Goal: Task Accomplishment & Management: Use online tool/utility

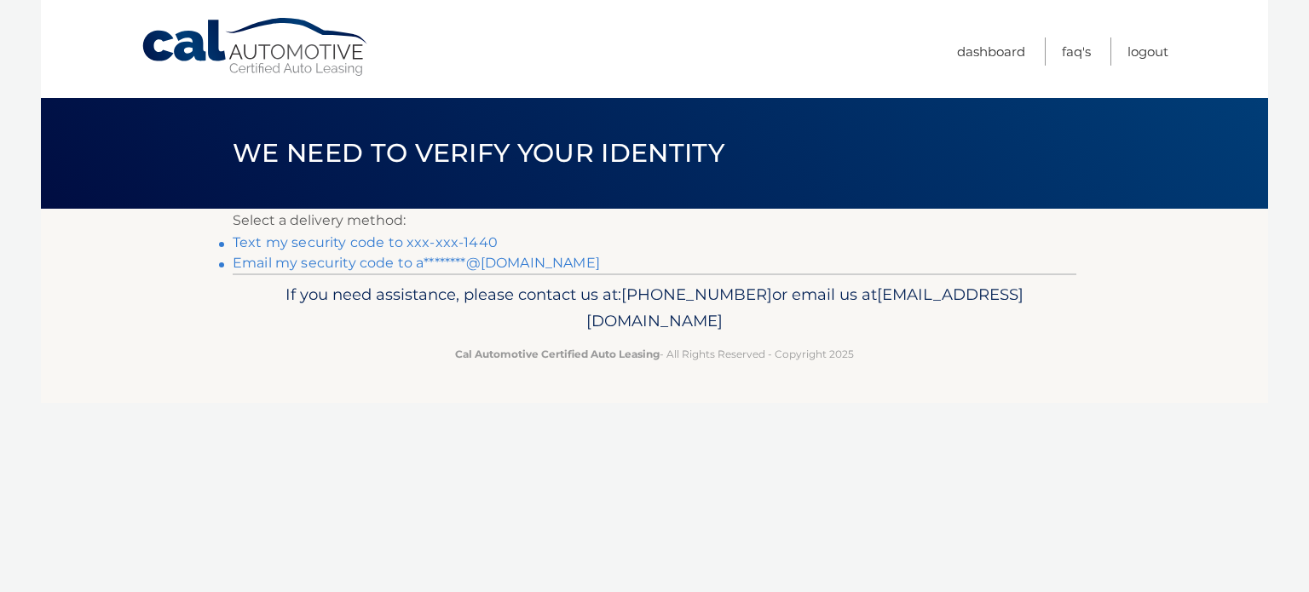
click at [461, 247] on link "Text my security code to xxx-xxx-1440" at bounding box center [365, 242] width 265 height 16
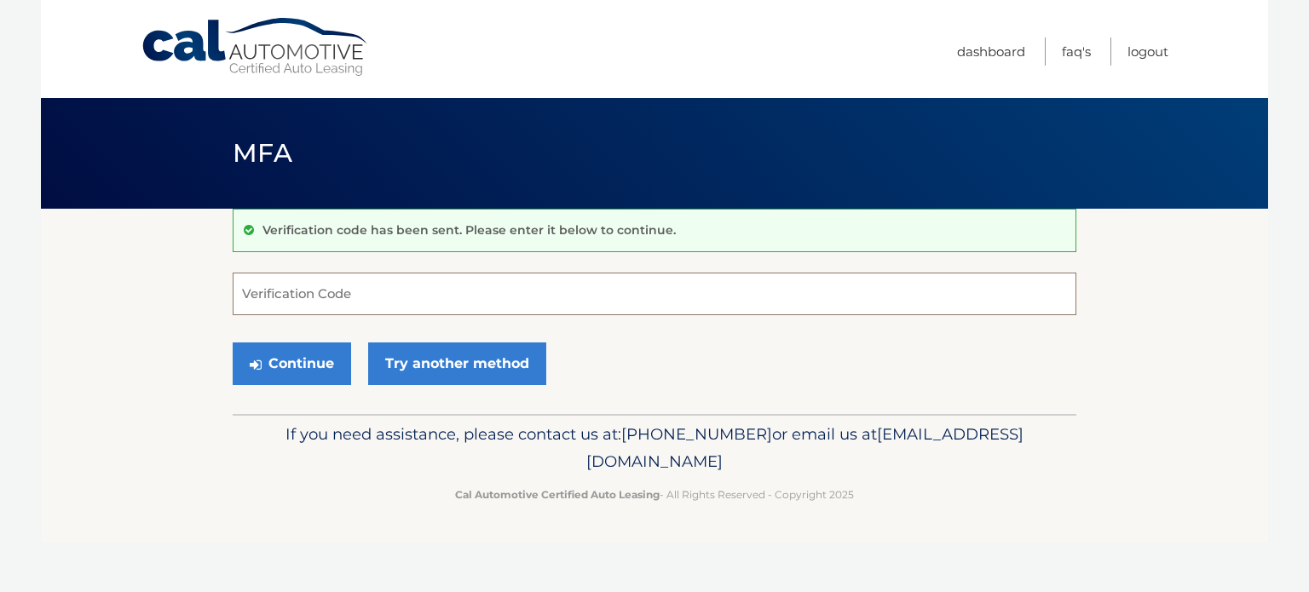
click at [462, 304] on input "Verification Code" at bounding box center [655, 294] width 844 height 43
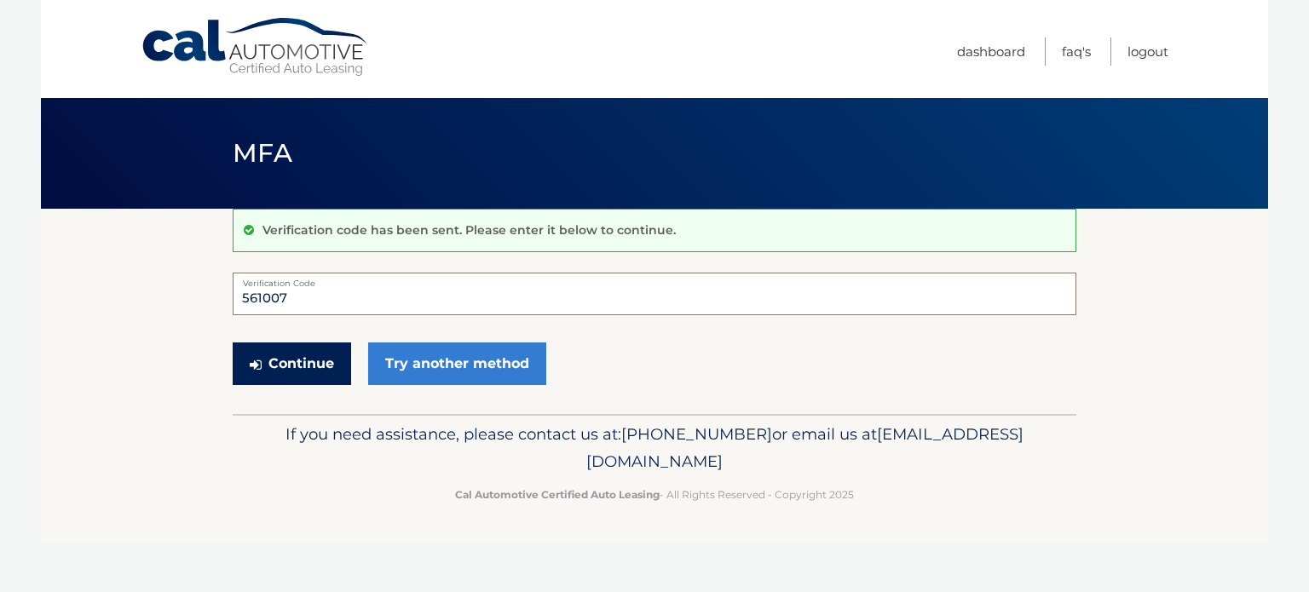
type input "561007"
click at [304, 347] on button "Continue" at bounding box center [292, 364] width 118 height 43
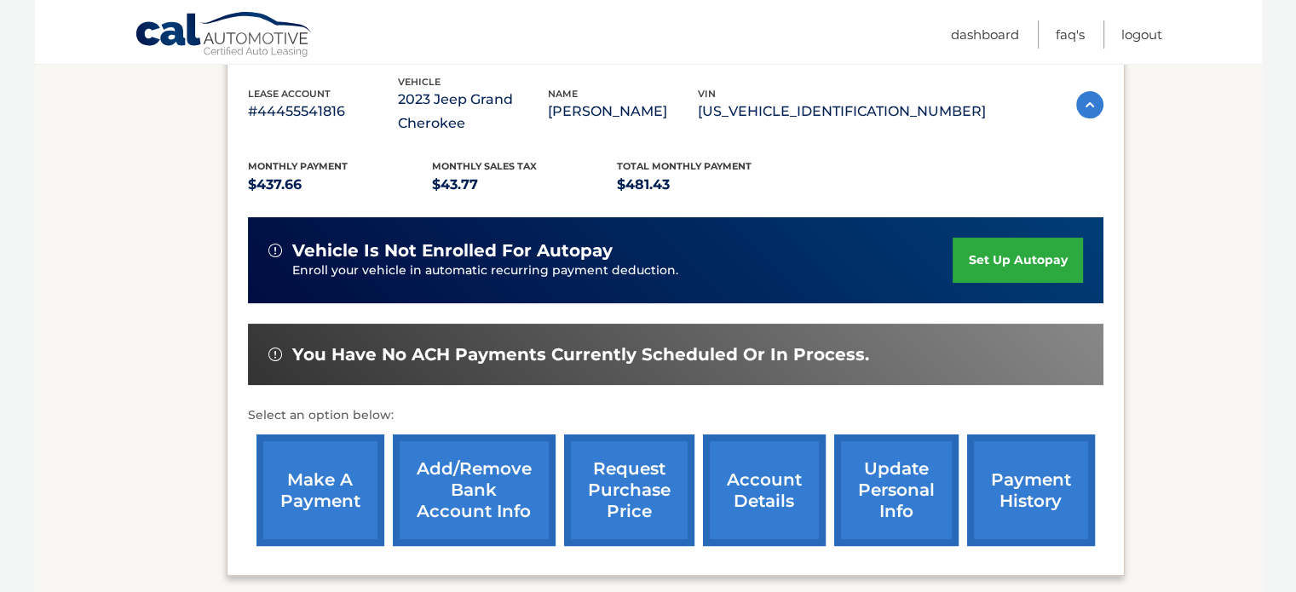
scroll to position [303, 0]
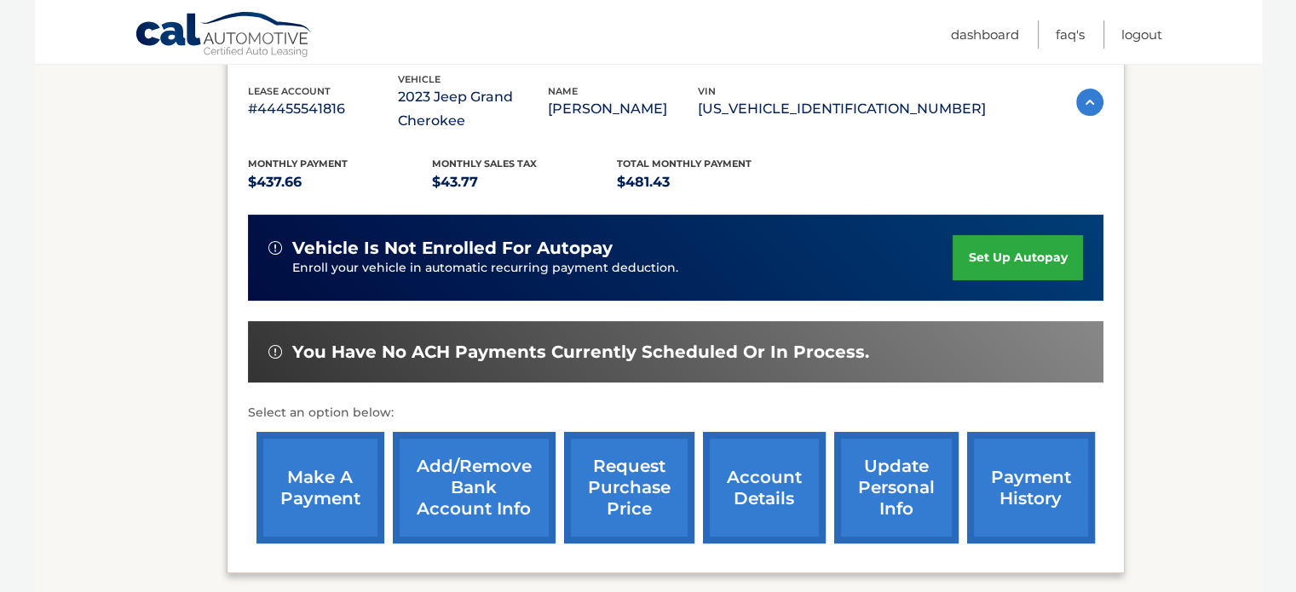
click at [353, 482] on link "make a payment" at bounding box center [321, 488] width 128 height 112
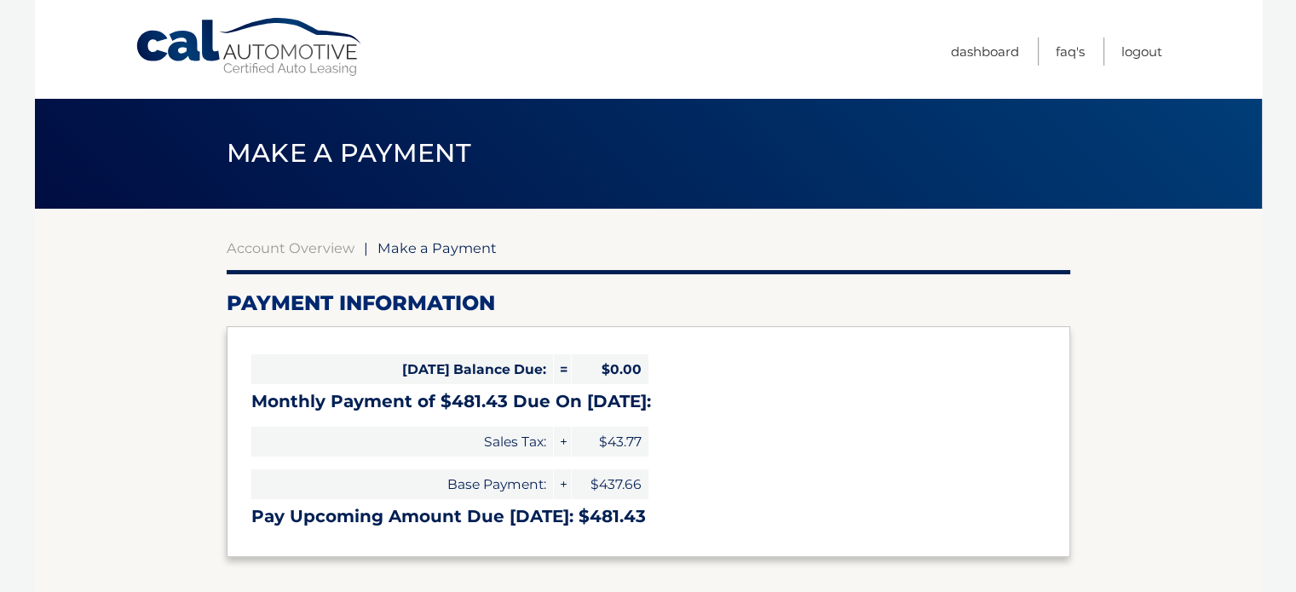
select select "MDNkZWE2YzAtZjI4OS00YzBkLWIzZGQtMDMyZWNhMzRlNGJm"
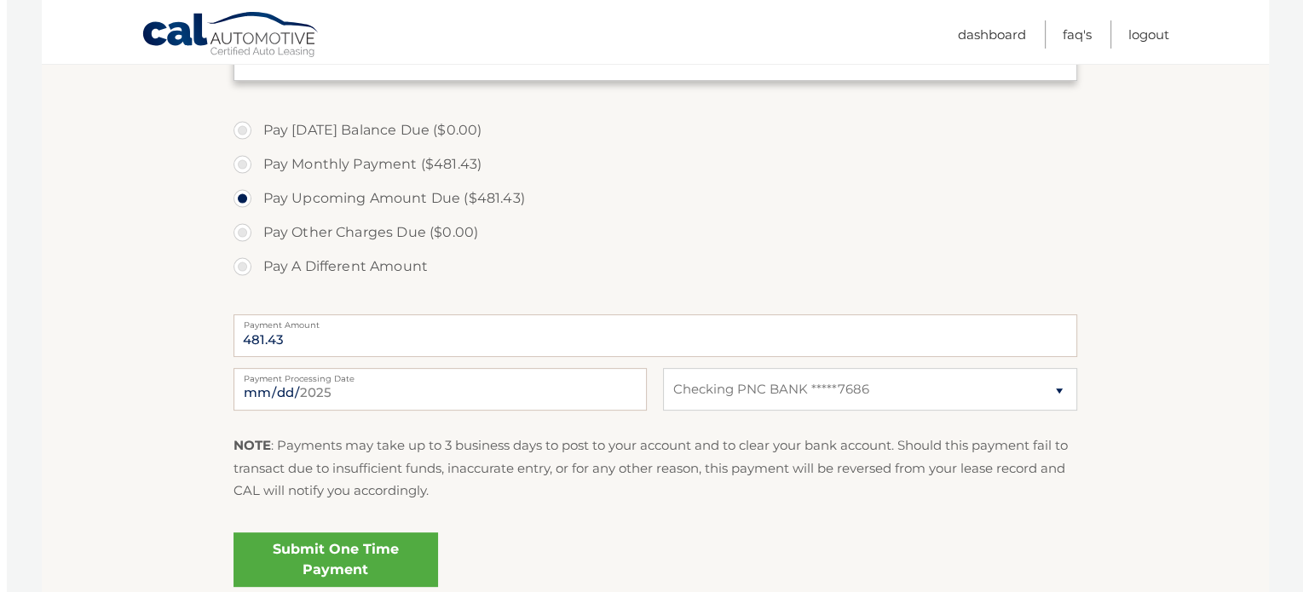
scroll to position [477, 0]
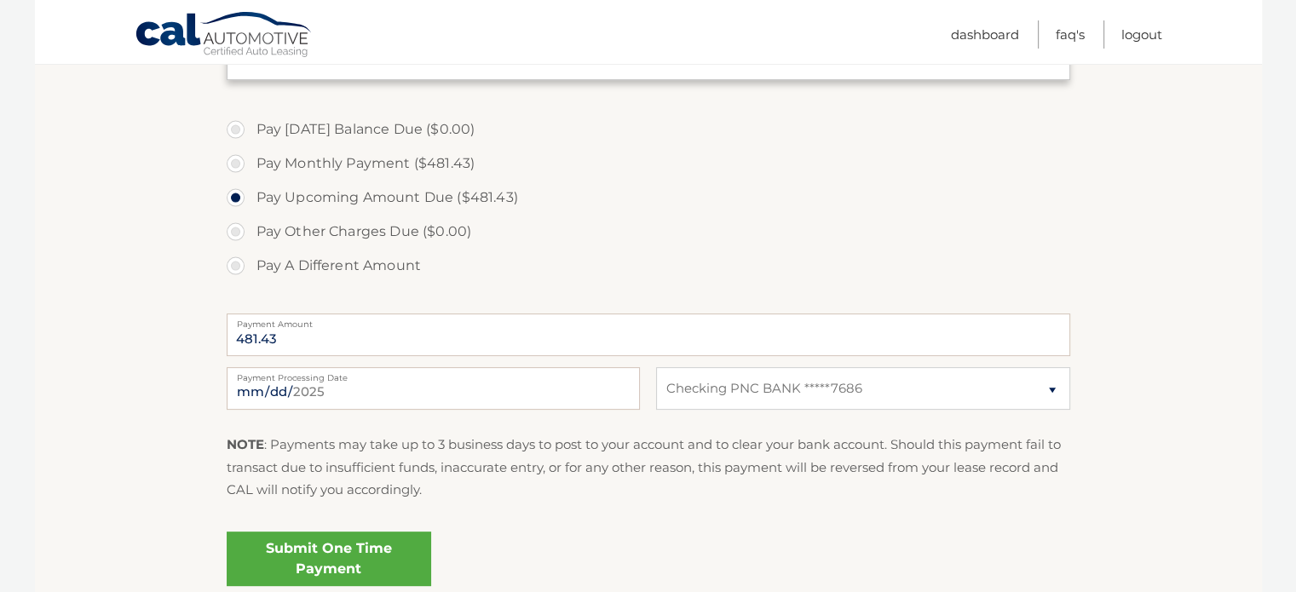
click at [294, 553] on link "Submit One Time Payment" at bounding box center [329, 559] width 205 height 55
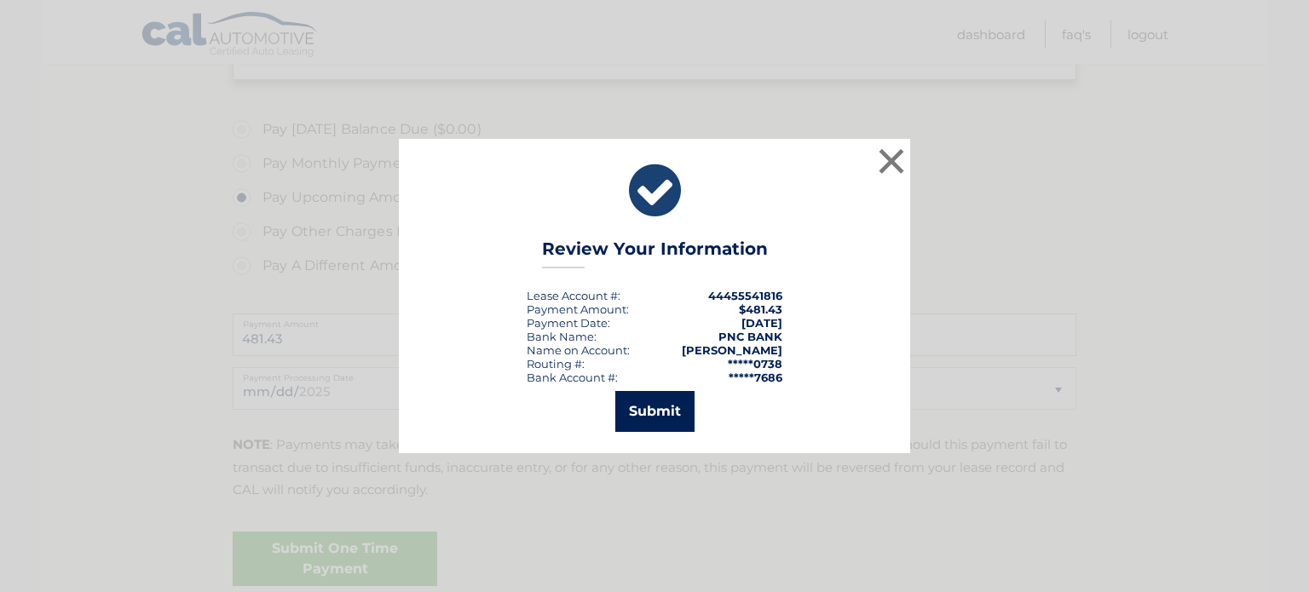
click at [672, 412] on button "Submit" at bounding box center [654, 411] width 79 height 41
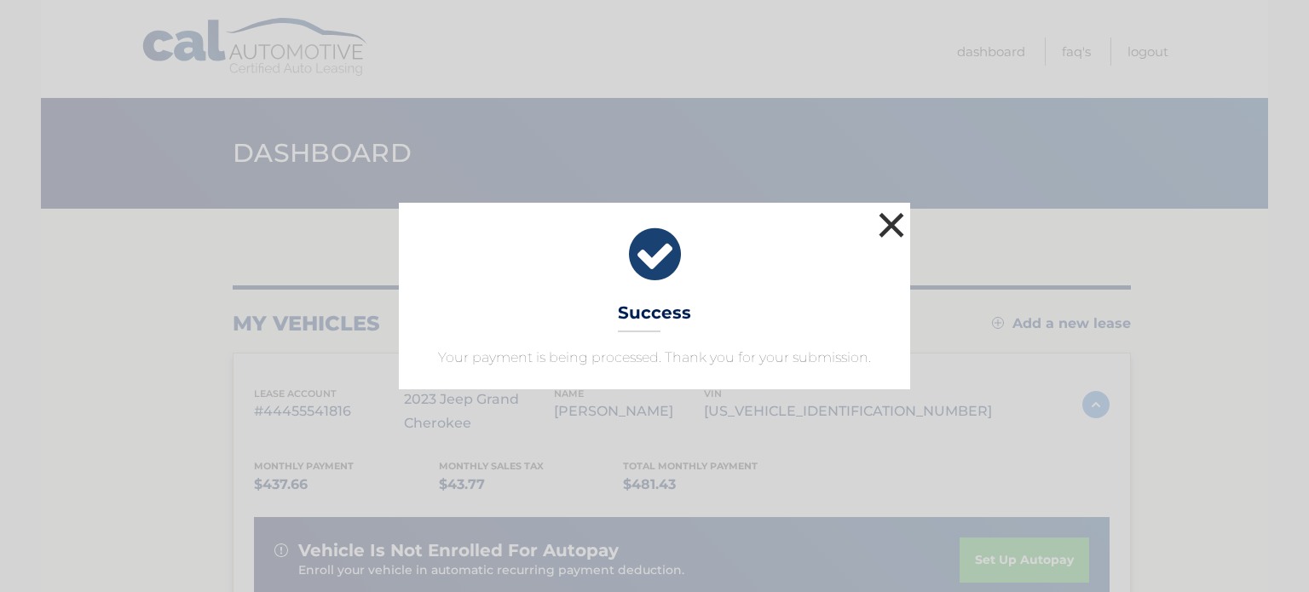
click at [895, 228] on button "×" at bounding box center [891, 225] width 34 height 34
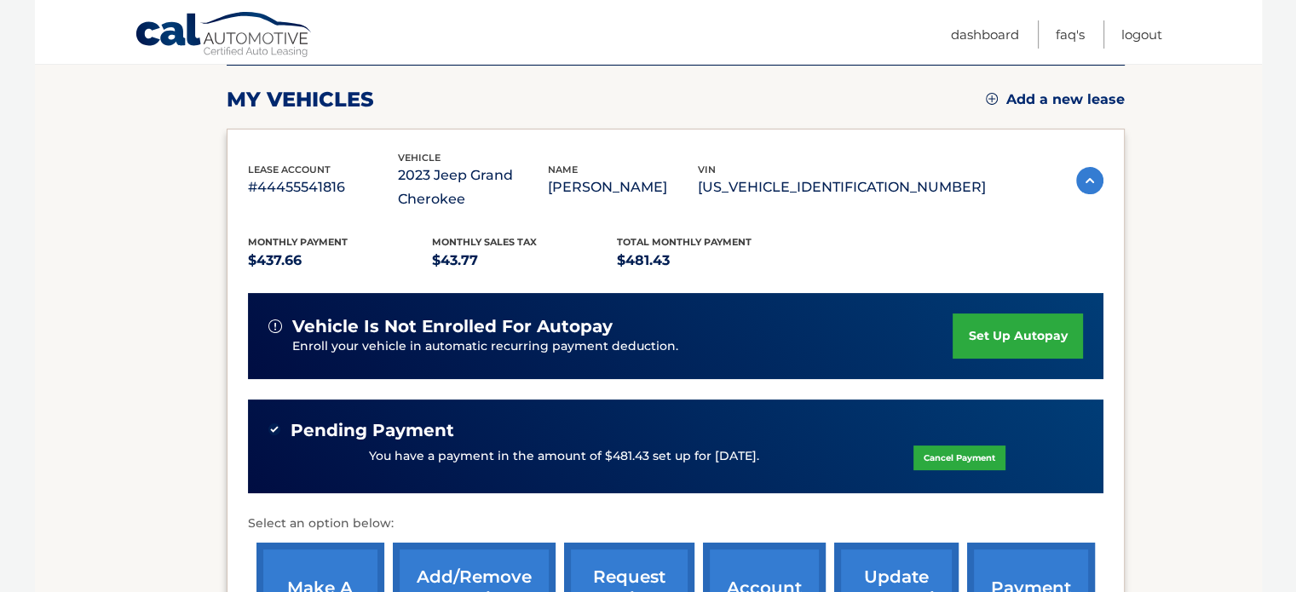
scroll to position [222, 0]
